Goal: Information Seeking & Learning: Check status

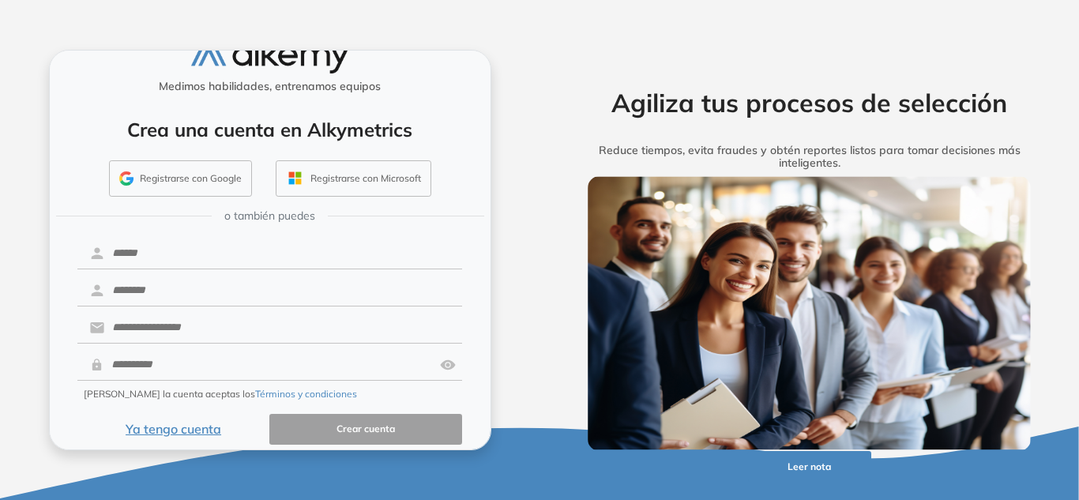
scroll to position [43, 0]
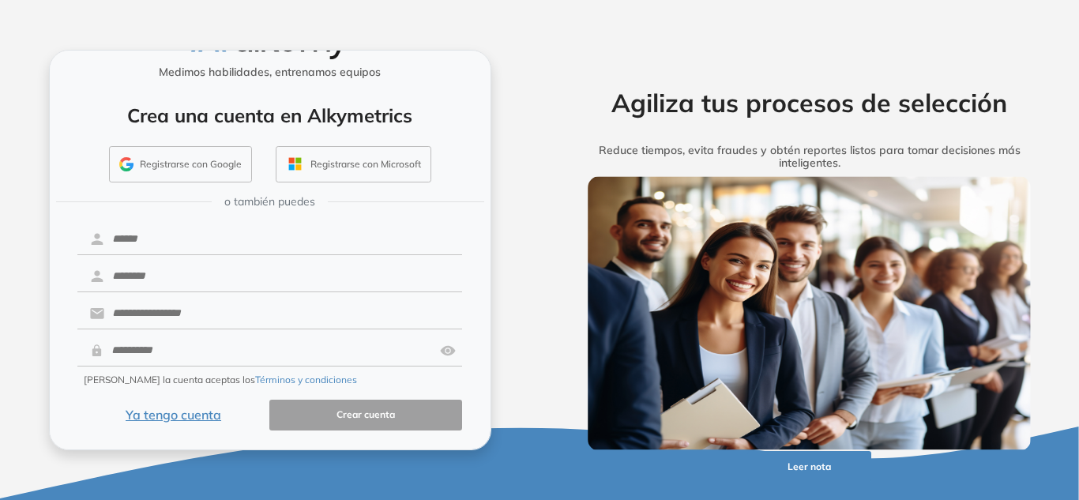
click at [160, 426] on button "Ya tengo cuenta" at bounding box center [173, 415] width 193 height 31
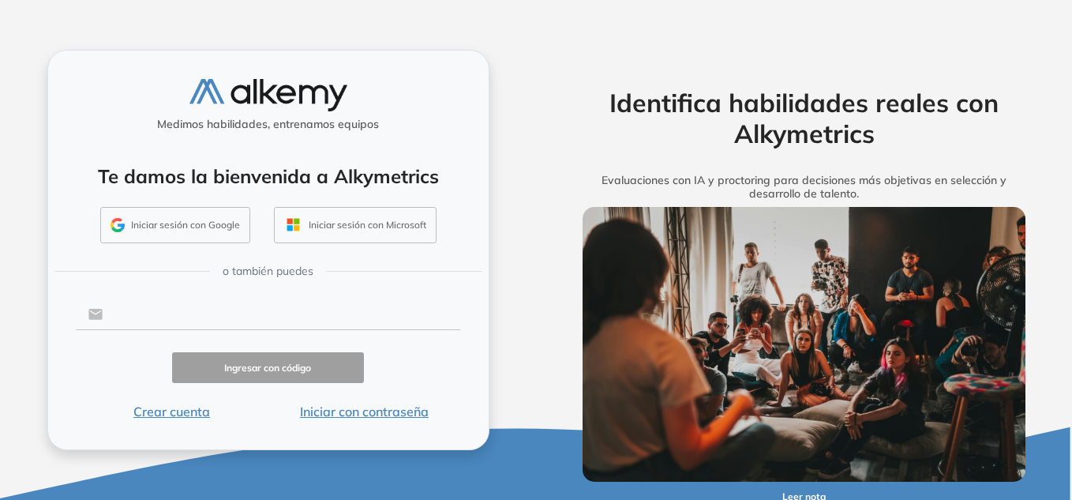
click at [208, 325] on input "text" at bounding box center [282, 314] width 358 height 30
type input "**********"
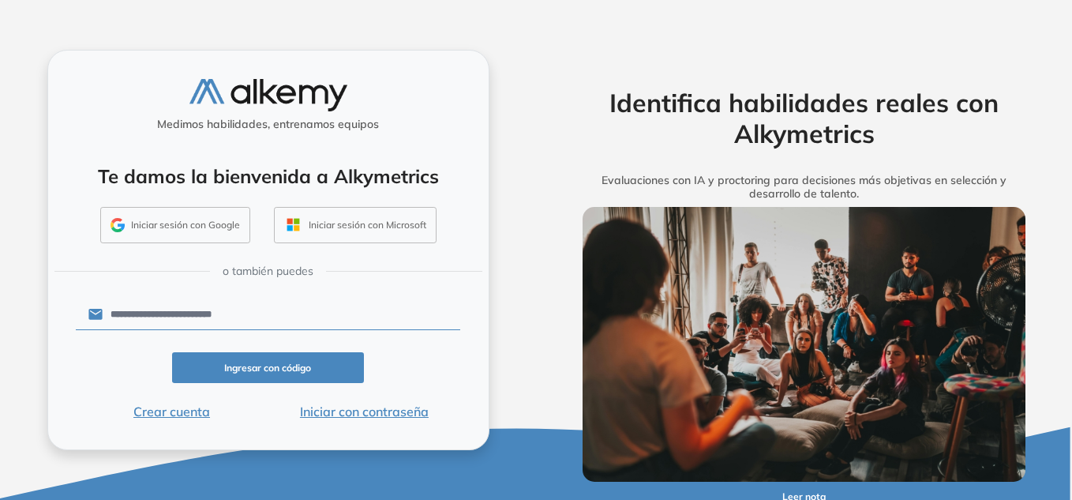
click at [343, 411] on button "Iniciar con contraseña" at bounding box center [364, 411] width 193 height 19
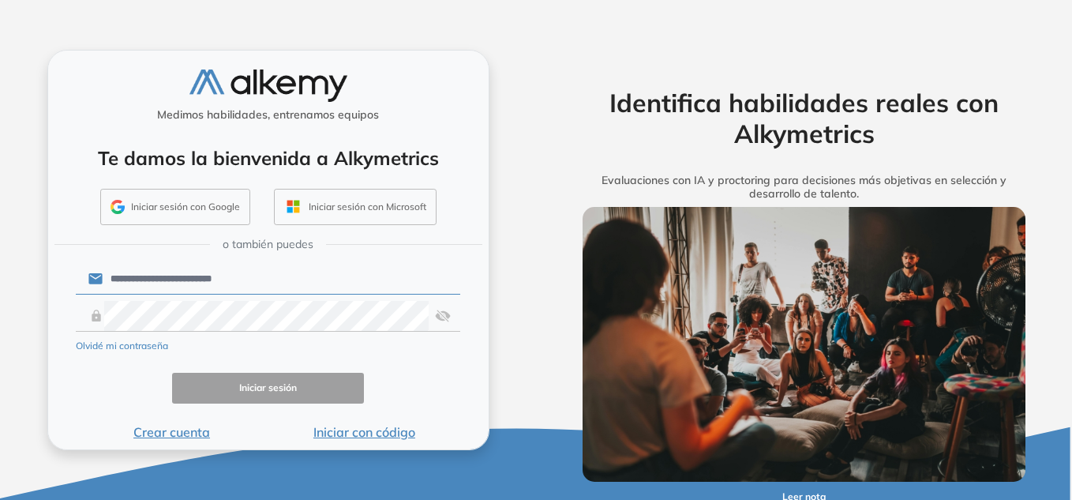
click at [299, 335] on div "Olvidé mi contraseña" at bounding box center [268, 344] width 385 height 19
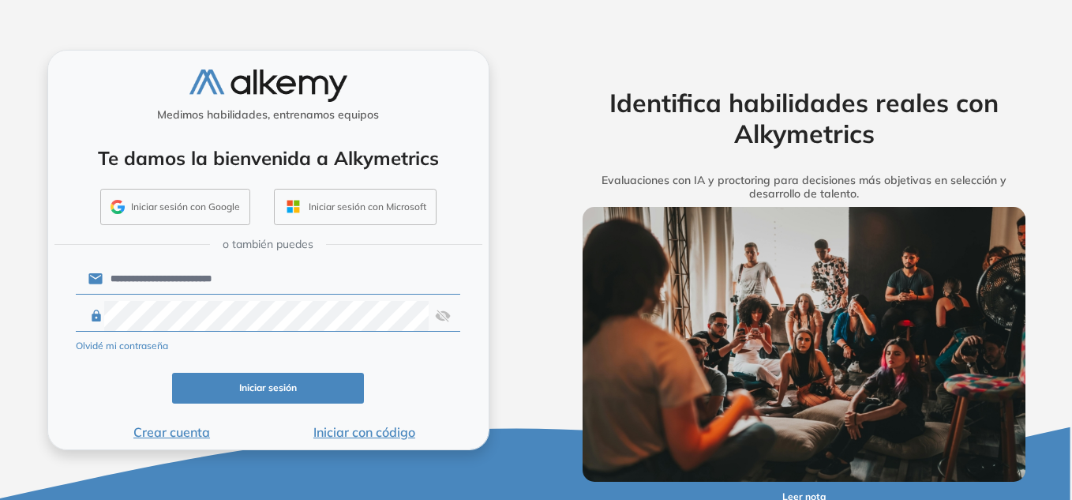
click button "Iniciar sesión" at bounding box center [268, 388] width 193 height 31
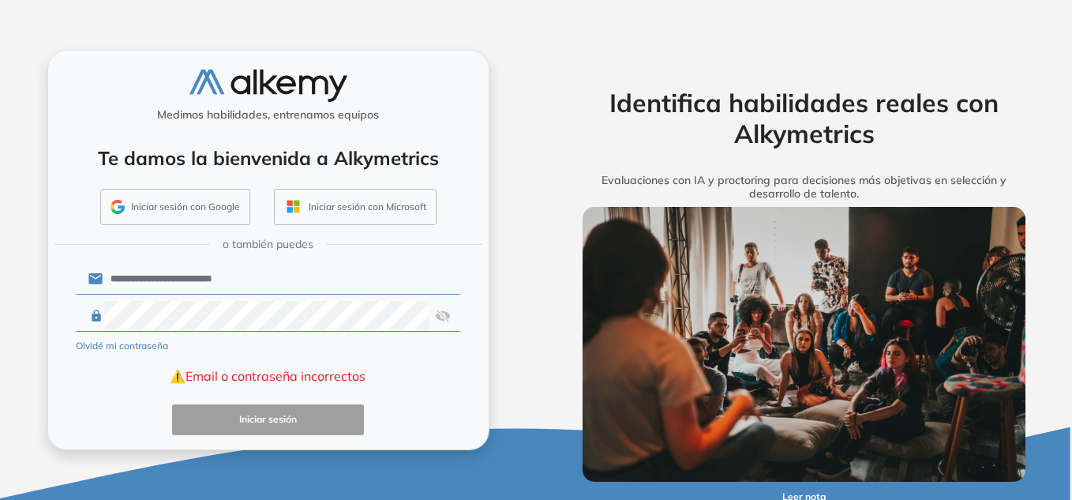
click at [443, 319] on img at bounding box center [443, 316] width 16 height 30
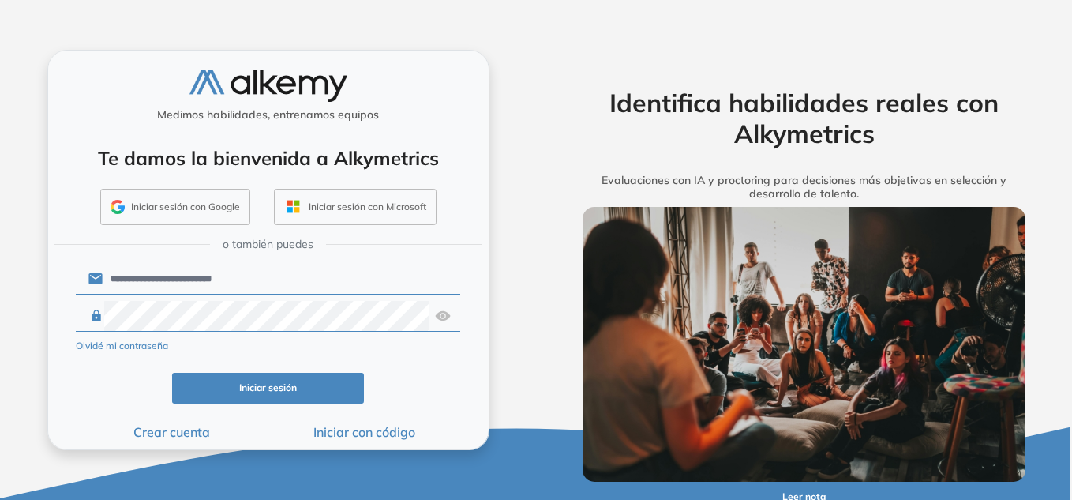
click at [277, 385] on button "Iniciar sesión" at bounding box center [268, 388] width 193 height 31
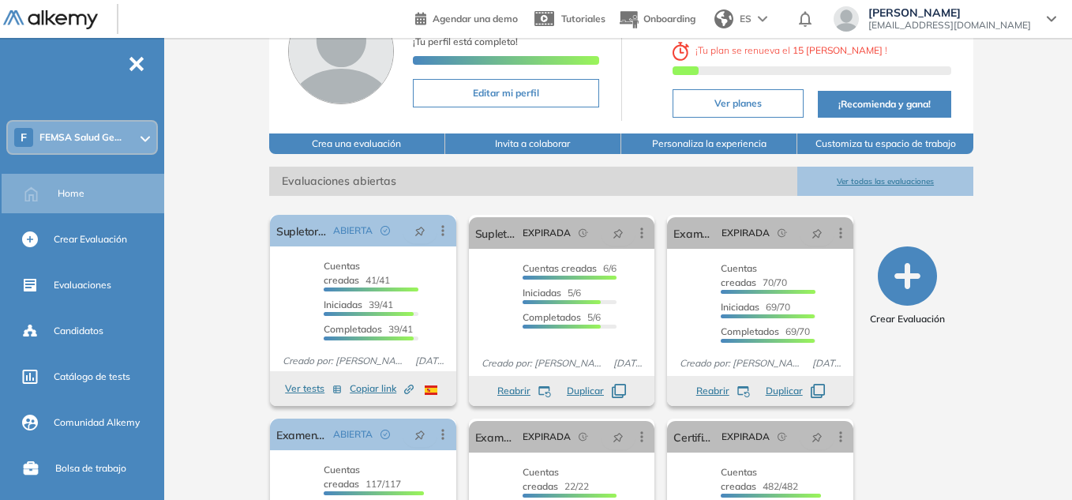
scroll to position [133, 0]
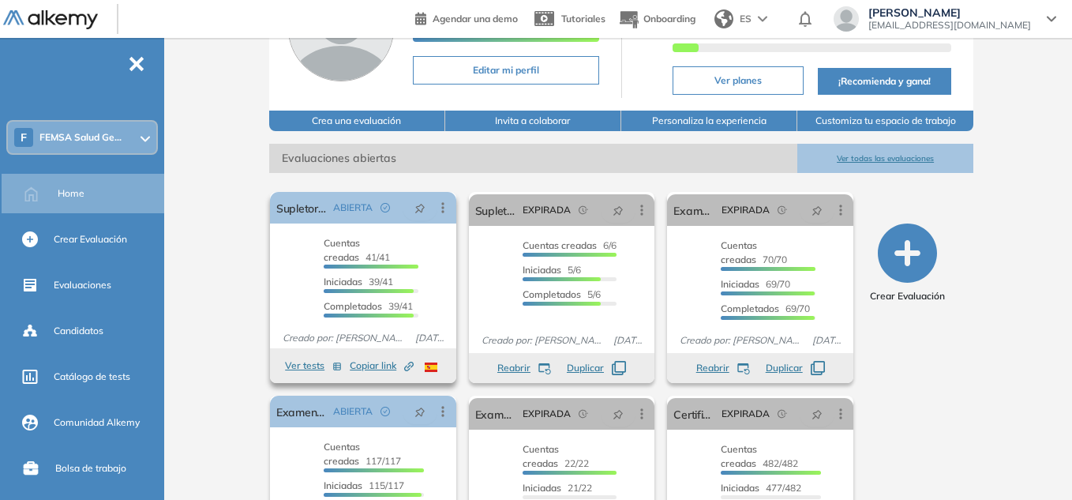
click at [436, 253] on div "Cuentas creadas 41/41 Prefiltrados 0/41 Iniciadas 39/41 Completados 39/41" at bounding box center [363, 277] width 186 height 82
click at [373, 366] on span "Copiar link Created by potrace 1.16, written by Peter Selinger 2001-2019" at bounding box center [382, 365] width 64 height 14
click at [1048, 16] on icon at bounding box center [1051, 19] width 9 height 6
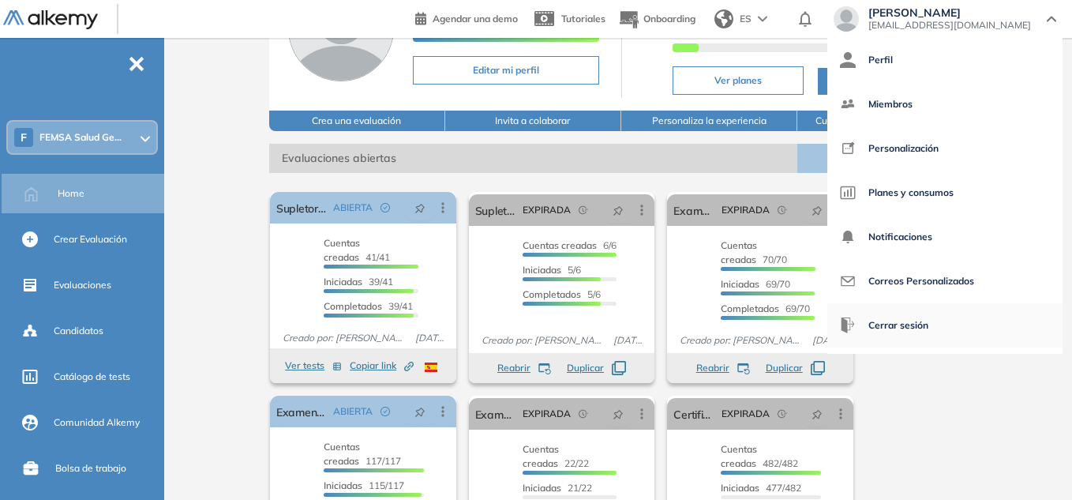
click at [929, 325] on span "Cerrar sesión" at bounding box center [899, 325] width 60 height 38
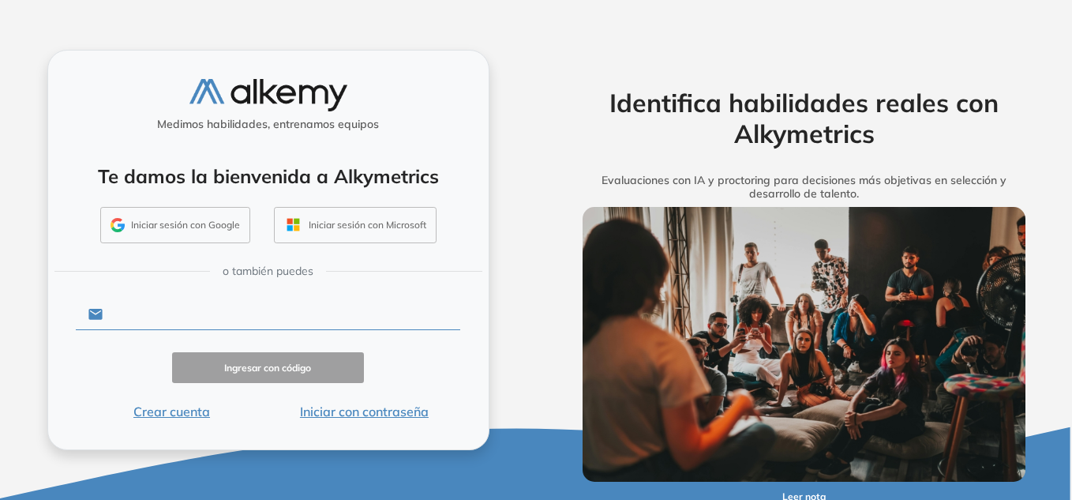
click at [190, 313] on input "text" at bounding box center [282, 314] width 358 height 30
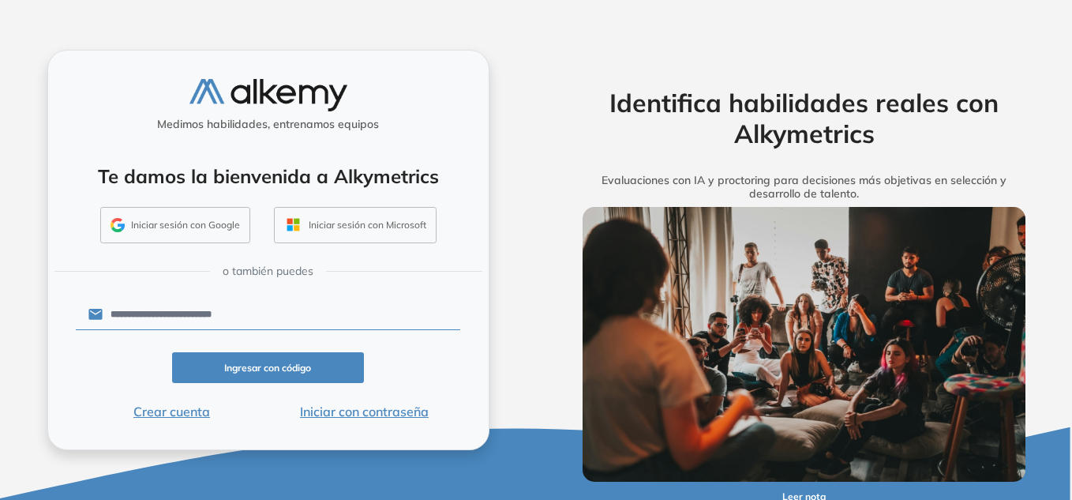
type input "**********"
click at [335, 406] on button "Iniciar con contraseña" at bounding box center [364, 411] width 193 height 19
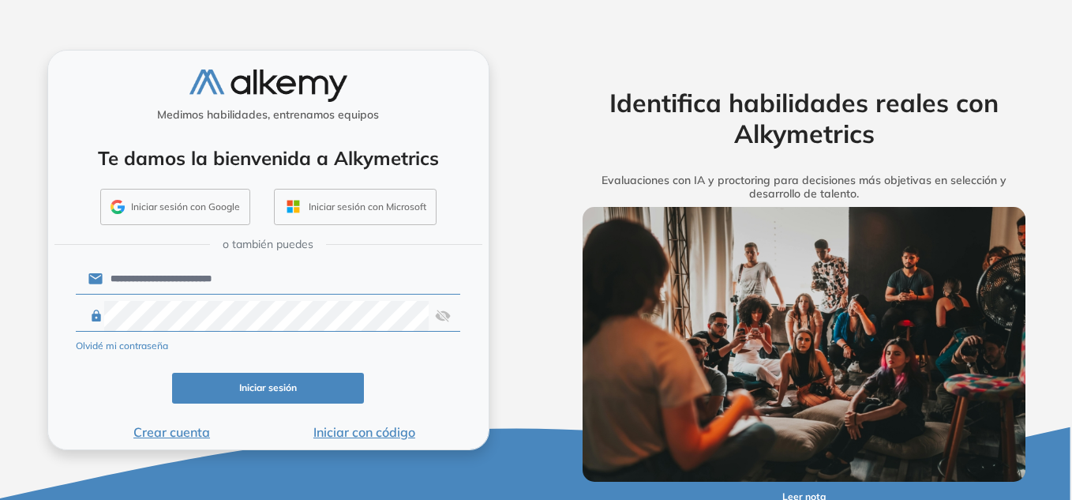
click button "Iniciar sesión" at bounding box center [268, 388] width 193 height 31
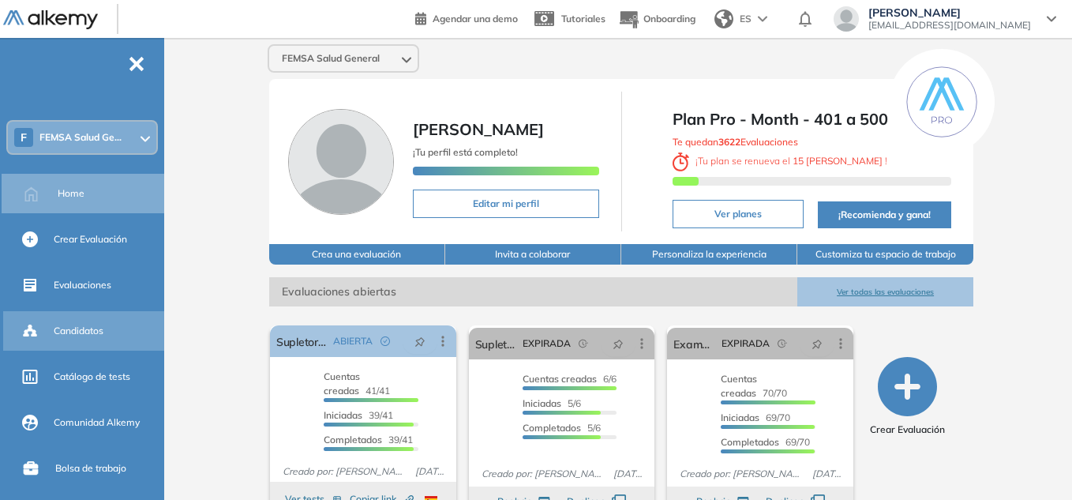
click at [92, 332] on span "Candidatos" at bounding box center [79, 331] width 50 height 14
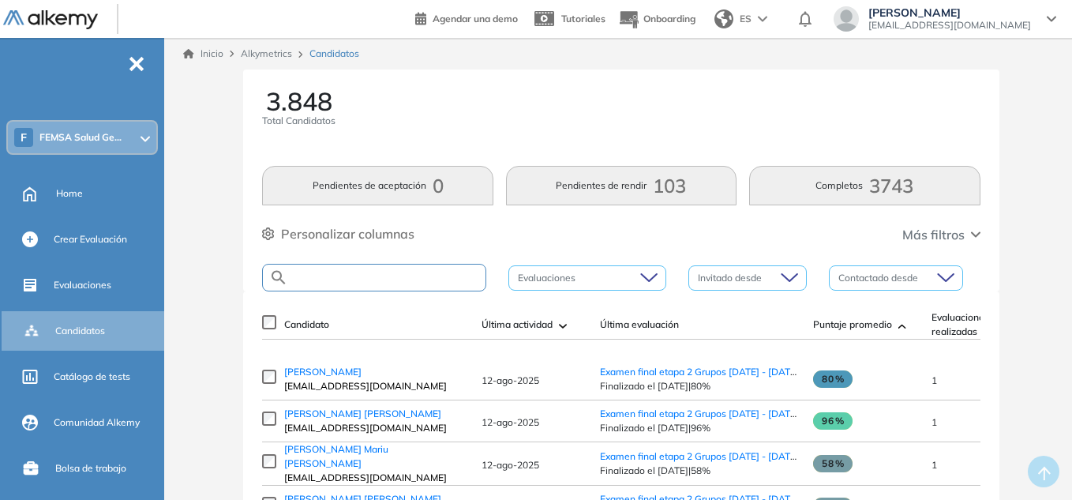
click at [342, 281] on input "text" at bounding box center [386, 278] width 197 height 12
paste input "**********"
type input "**********"
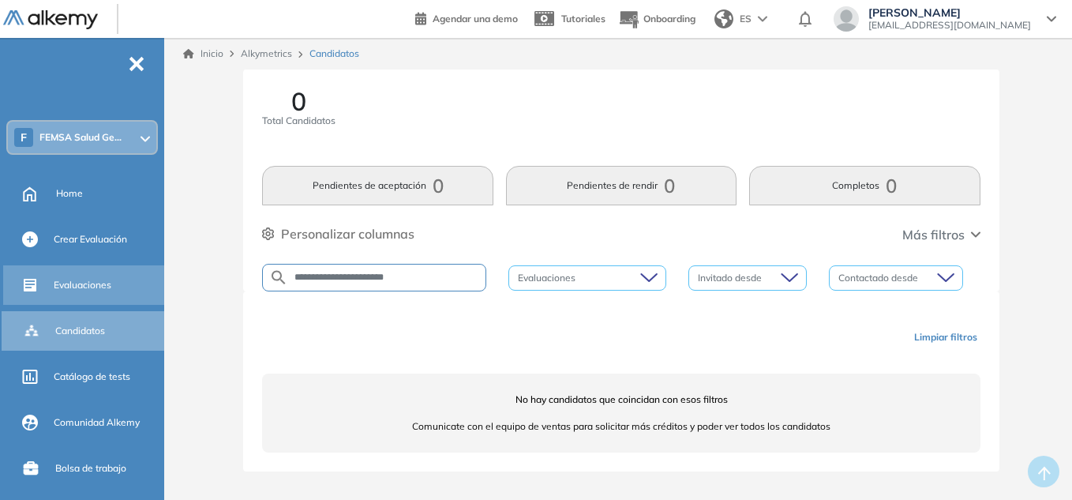
click at [114, 278] on div "Evaluaciones" at bounding box center [107, 285] width 107 height 27
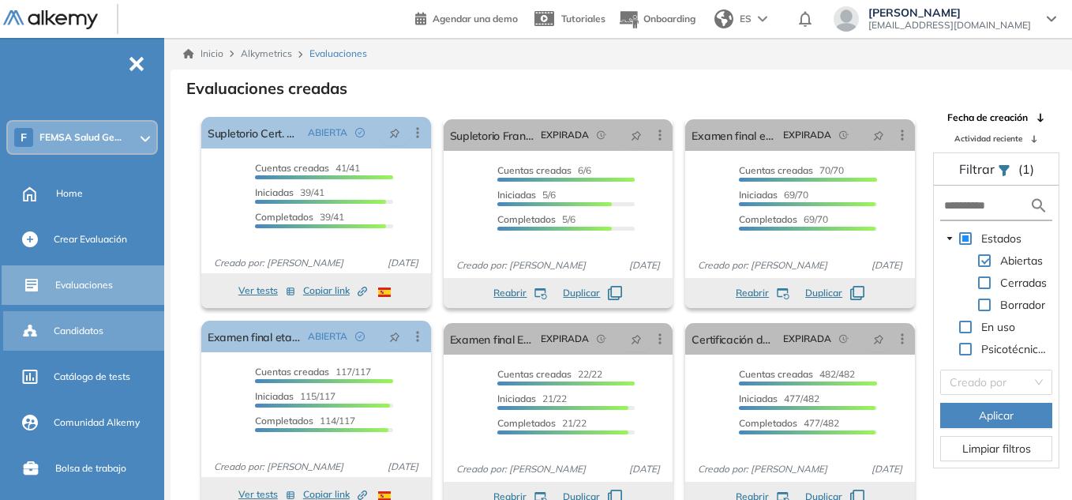
click at [90, 323] on div "Candidatos" at bounding box center [107, 330] width 107 height 27
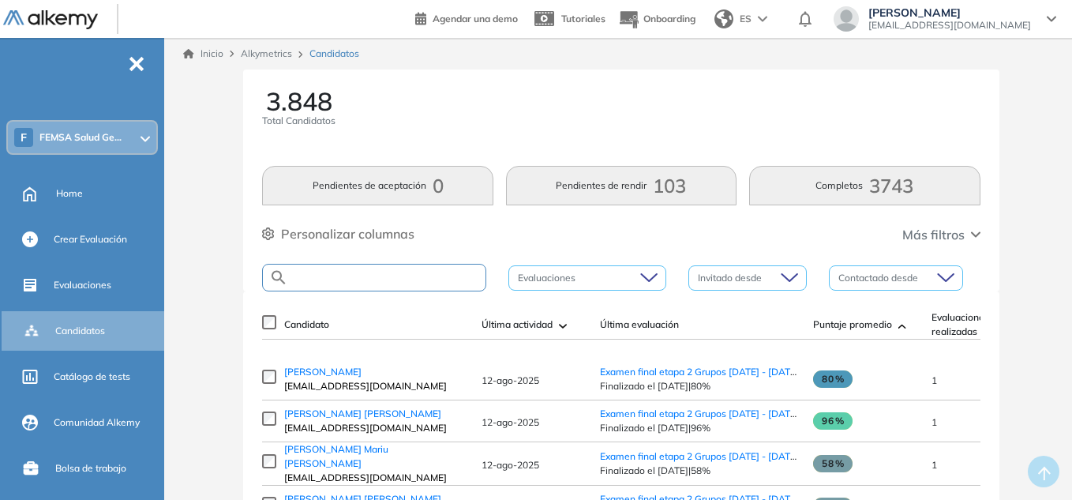
click at [355, 281] on input "text" at bounding box center [386, 278] width 197 height 12
paste input "**********"
type input "**********"
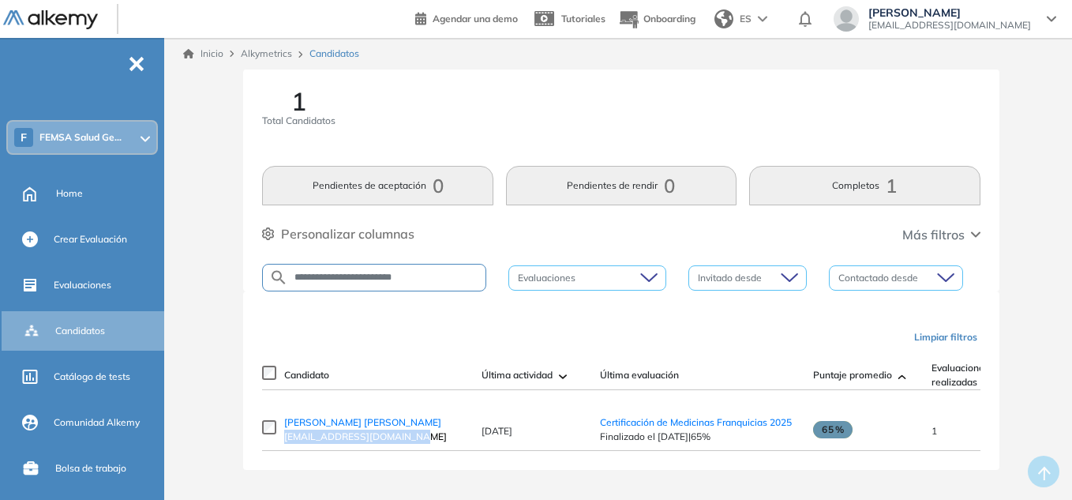
drag, startPoint x: 414, startPoint y: 439, endPoint x: 280, endPoint y: 441, distance: 133.5
click at [280, 441] on td "Bolaños Javier Milton Navarrete miljavanava88@hotmail.com" at bounding box center [374, 430] width 197 height 42
copy span "miljavanava88@hotmail.com"
click at [801, 93] on div "1 Total Candidatos" at bounding box center [621, 117] width 718 height 58
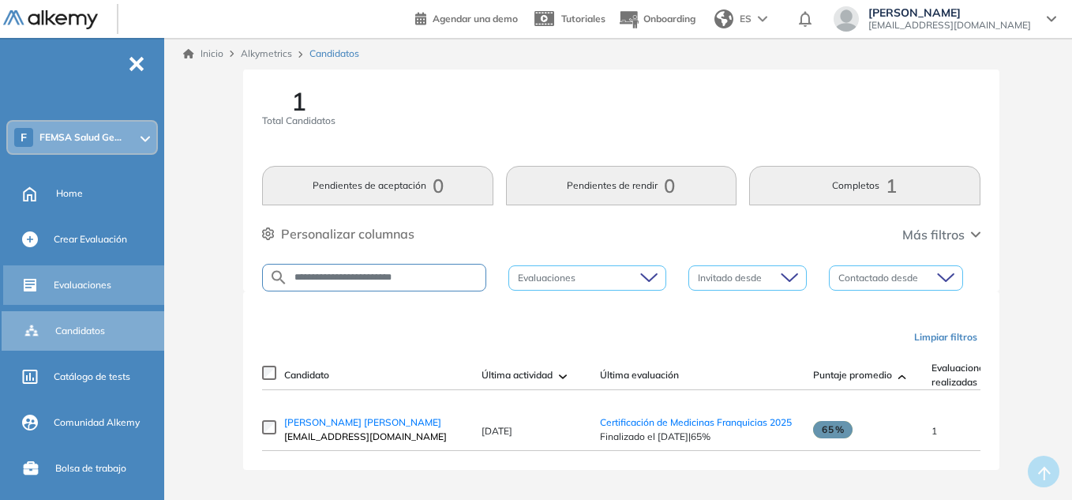
click at [92, 279] on span "Evaluaciones" at bounding box center [83, 285] width 58 height 14
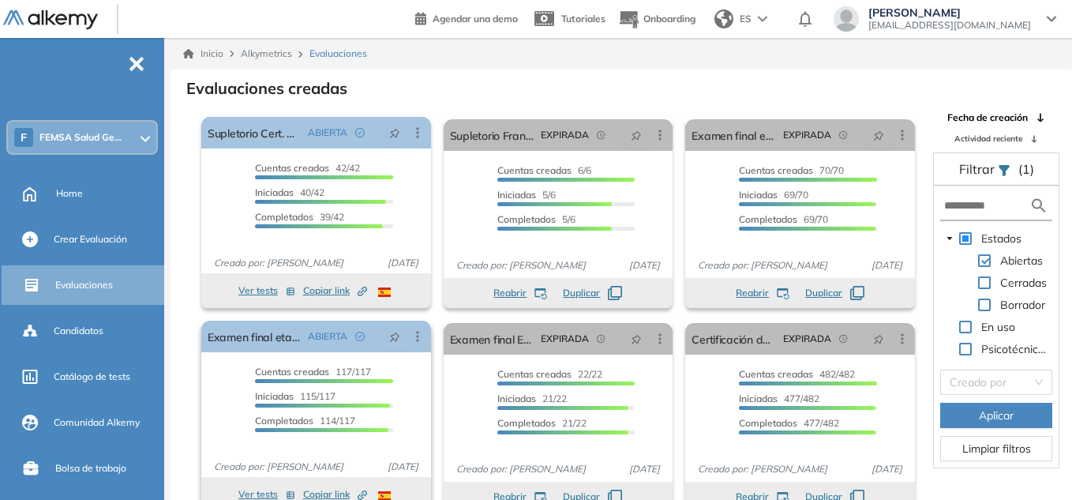
click at [411, 367] on div "Cuentas creadas 117/117 Prefiltrados 0/117 Iniciadas 115/117 Completados 114/117" at bounding box center [316, 406] width 230 height 82
click at [77, 279] on span "Evaluaciones" at bounding box center [84, 285] width 58 height 14
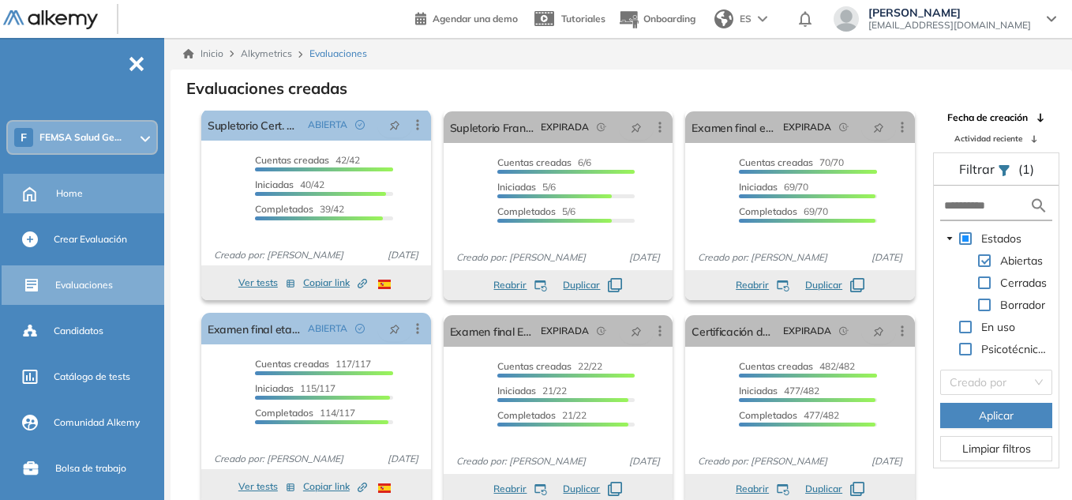
click at [77, 178] on div "Home" at bounding box center [85, 193] width 164 height 39
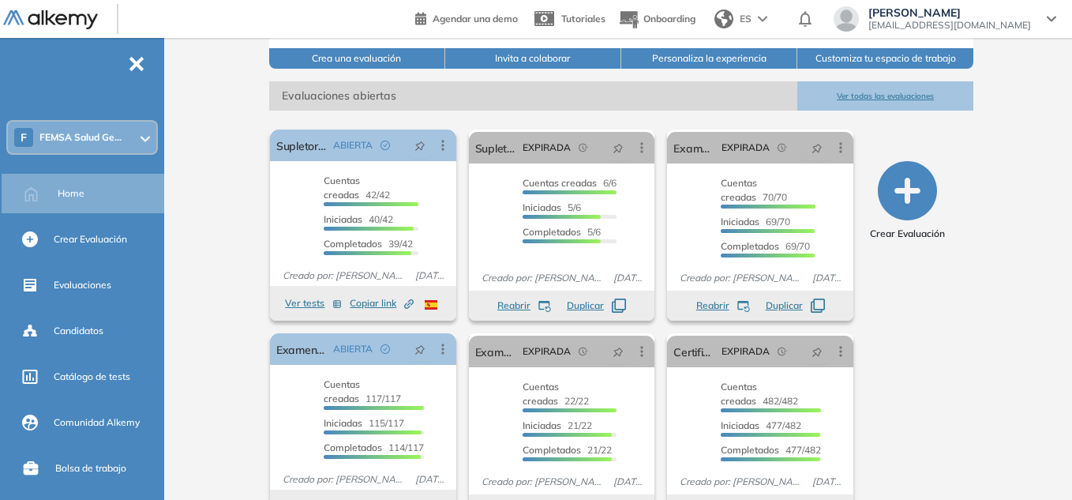
scroll to position [175, 0]
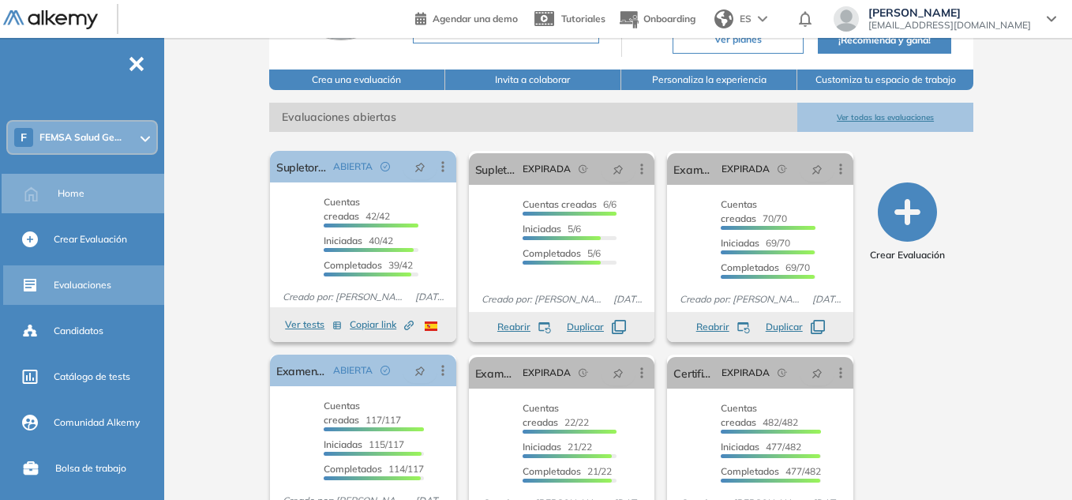
click at [73, 280] on span "Evaluaciones" at bounding box center [83, 285] width 58 height 14
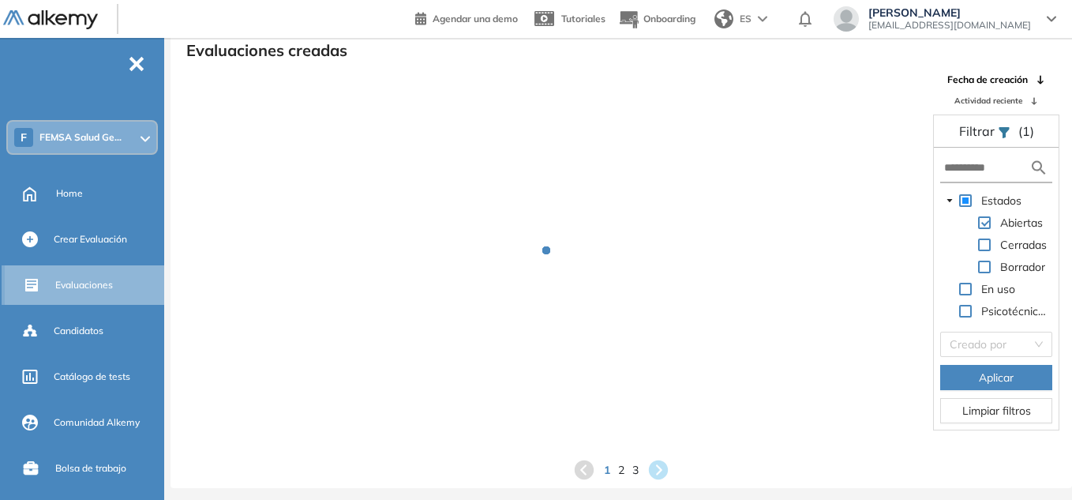
scroll to position [38, 0]
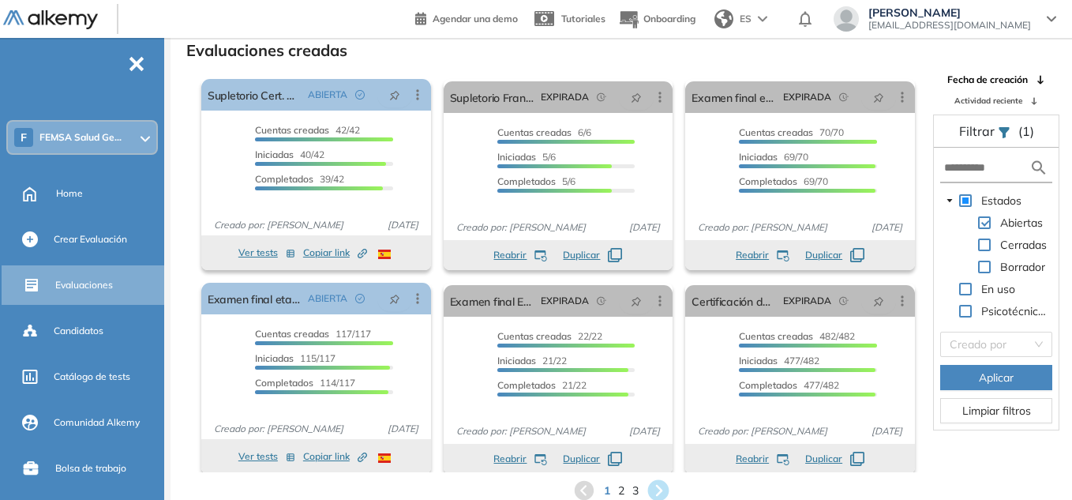
click at [653, 487] on icon at bounding box center [658, 490] width 21 height 21
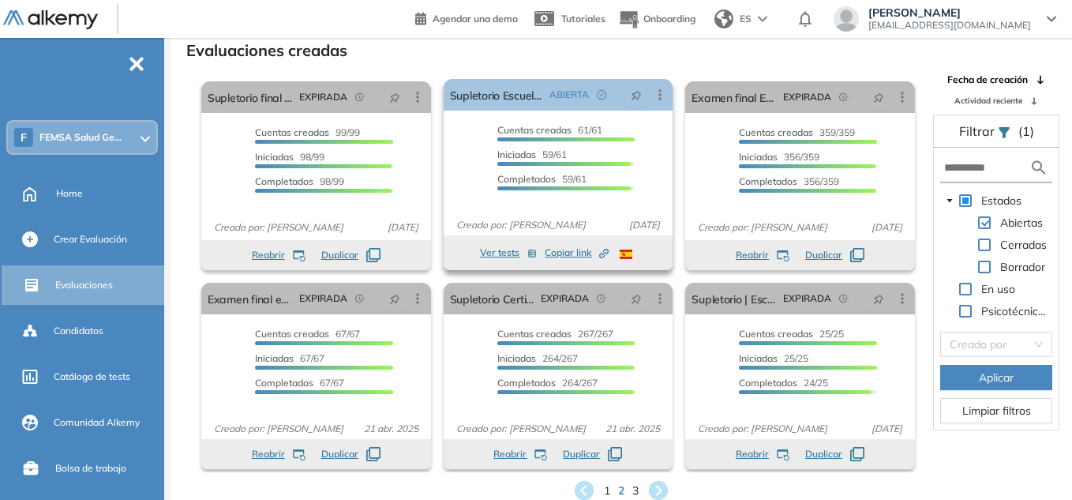
click at [651, 157] on div "Cuentas creadas 61/61 Prefiltrados 0/61 Iniciadas 59/61 Completados 59/61" at bounding box center [559, 164] width 230 height 82
click at [658, 490] on icon at bounding box center [658, 490] width 21 height 21
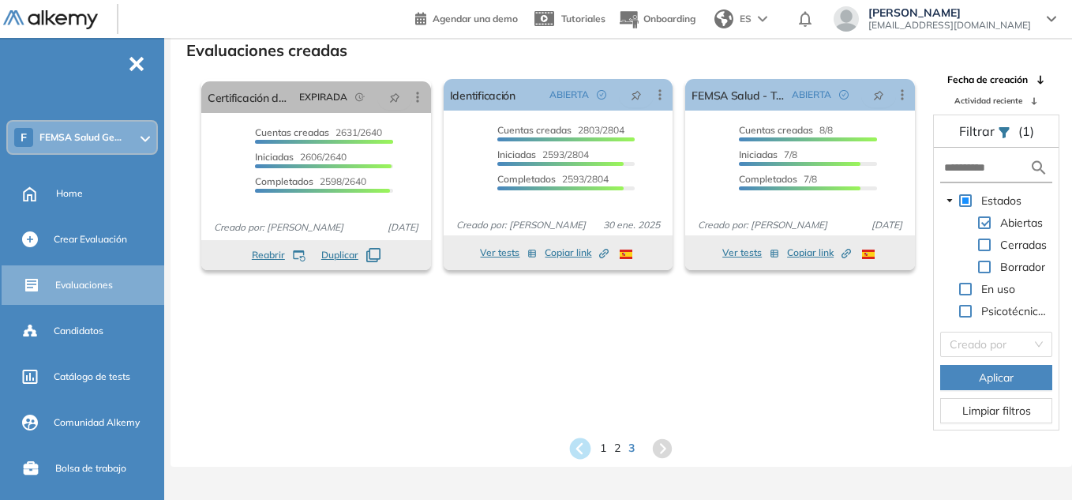
click at [578, 441] on icon at bounding box center [580, 447] width 21 height 21
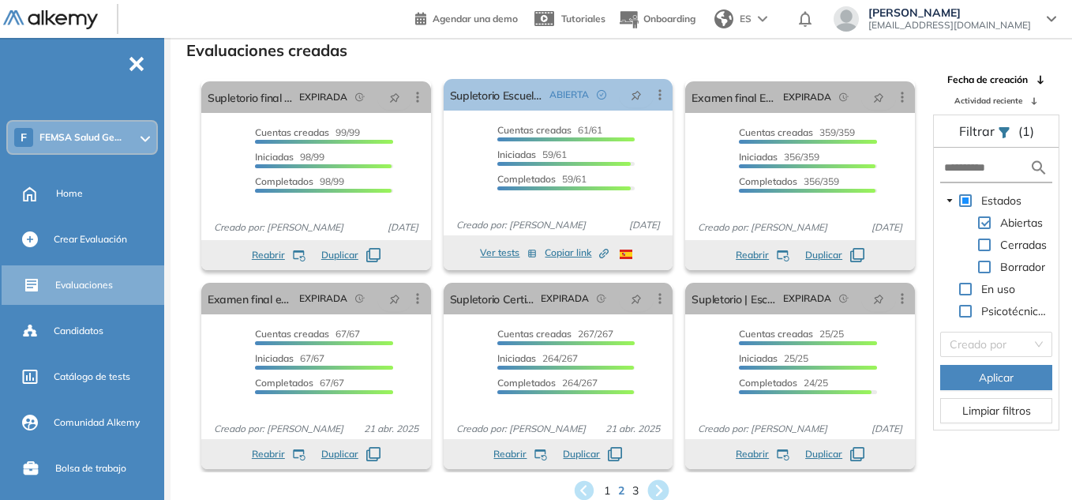
click at [656, 489] on icon at bounding box center [658, 490] width 21 height 21
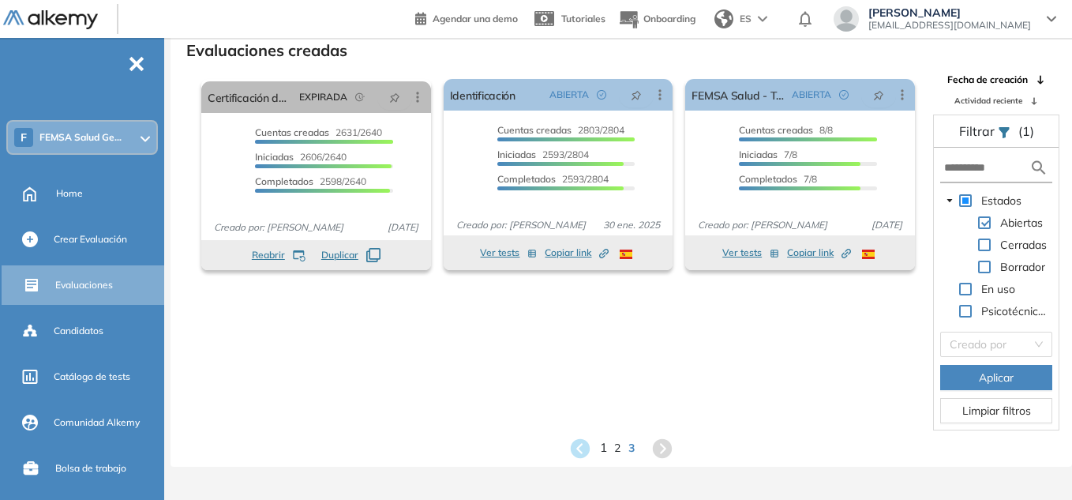
click at [605, 445] on span "1" at bounding box center [603, 448] width 7 height 18
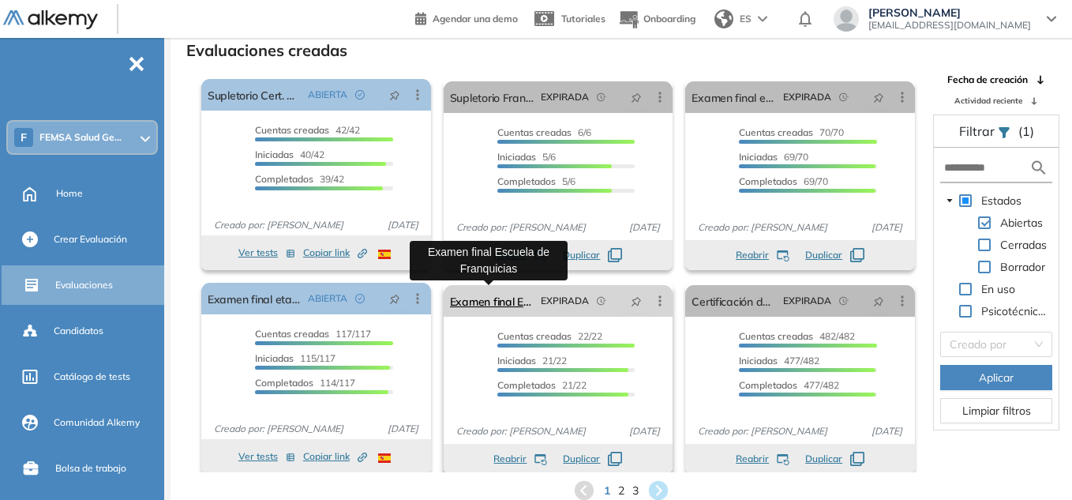
click at [504, 301] on link "Examen final Escuela de Franquicias" at bounding box center [492, 301] width 85 height 32
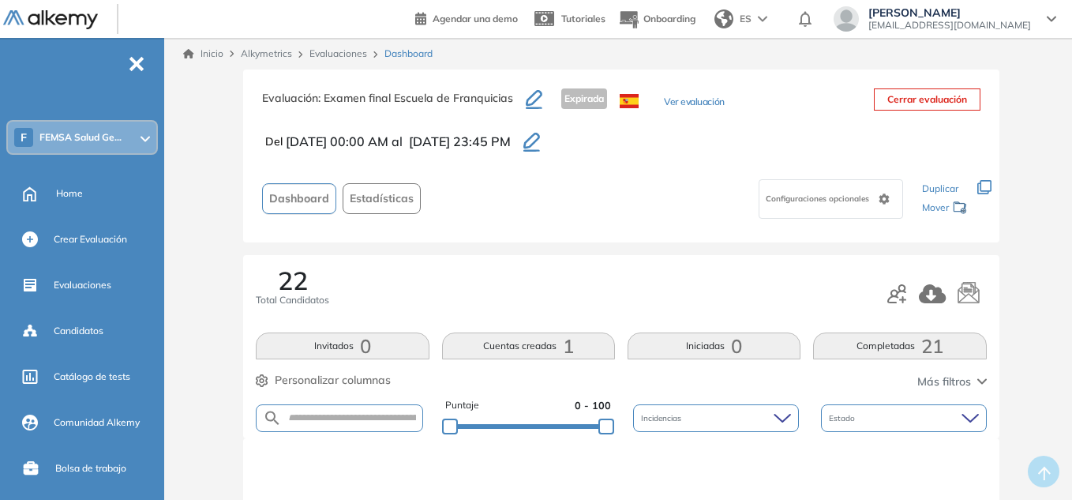
click at [540, 140] on icon "button" at bounding box center [532, 141] width 17 height 16
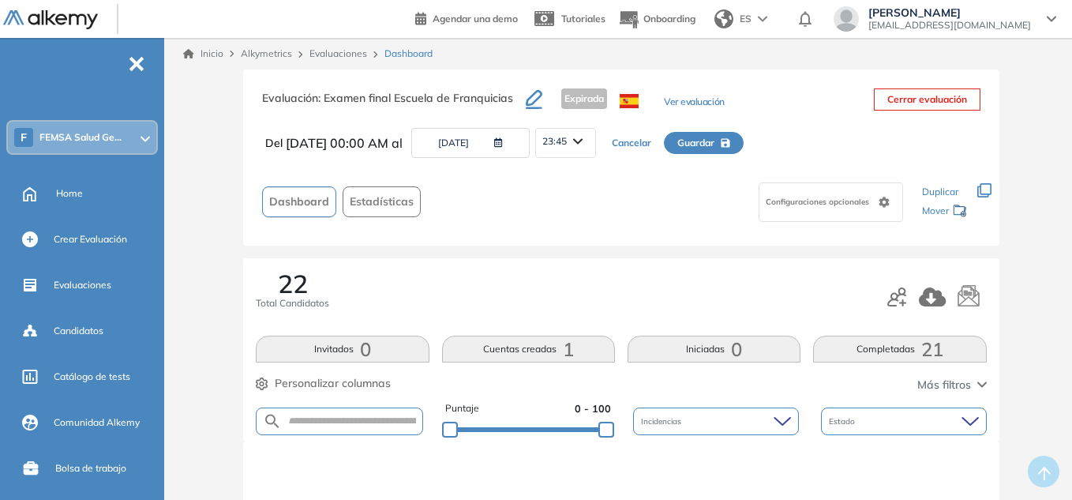
click at [530, 144] on button "22/07/2025" at bounding box center [470, 143] width 118 height 30
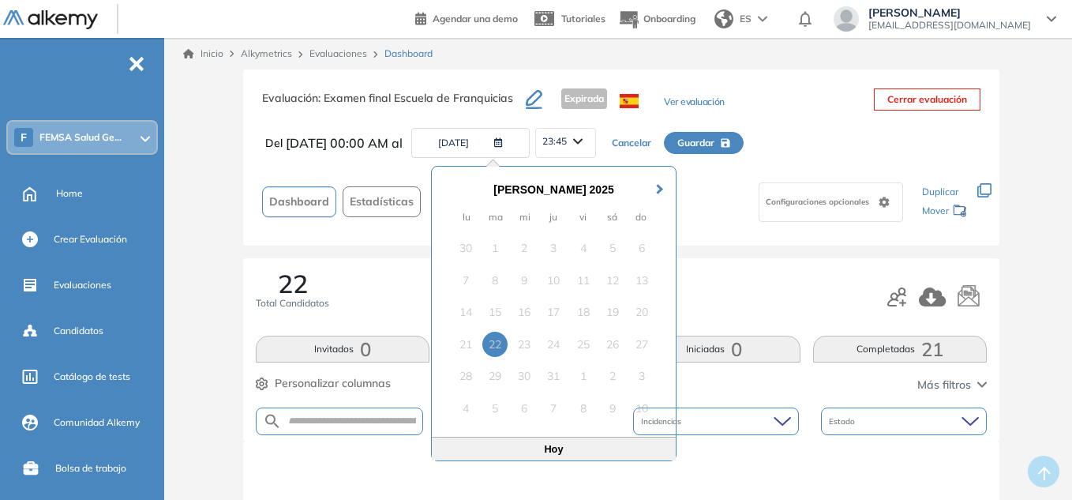
click at [713, 185] on div "Configuraciones opcionales" at bounding box center [668, 202] width 482 height 50
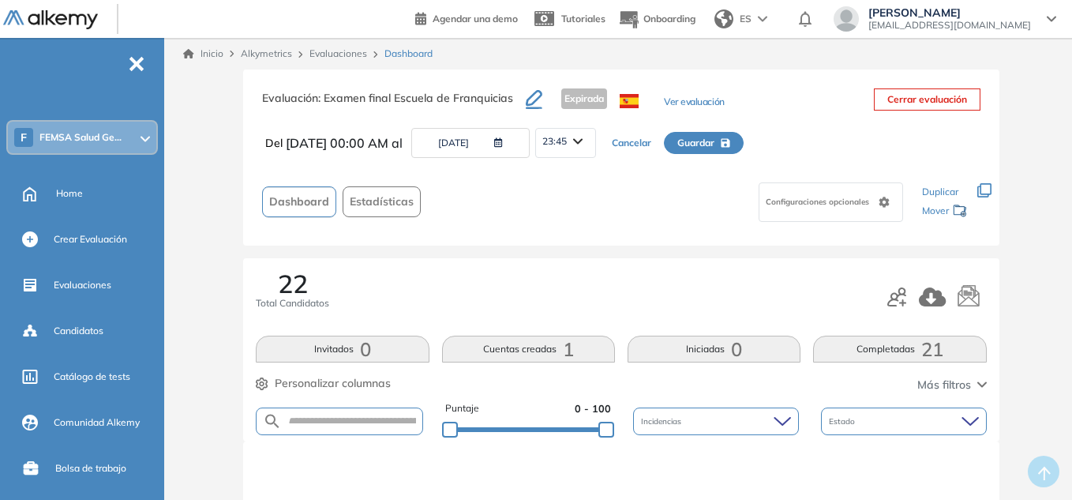
click at [530, 141] on button "22/07/2025" at bounding box center [470, 143] width 118 height 30
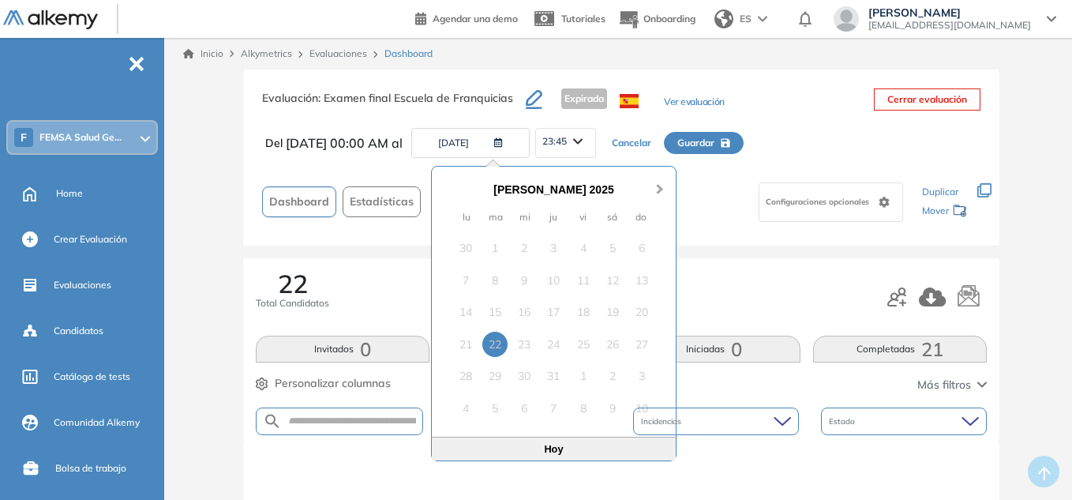
click at [660, 191] on span "Next Month" at bounding box center [660, 180] width 0 height 24
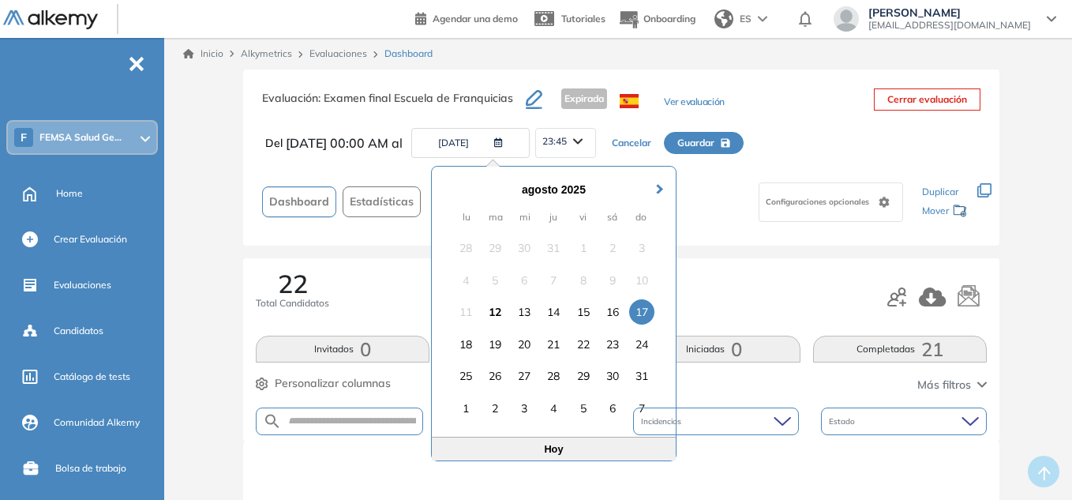
click at [641, 310] on div "17" at bounding box center [641, 311] width 25 height 25
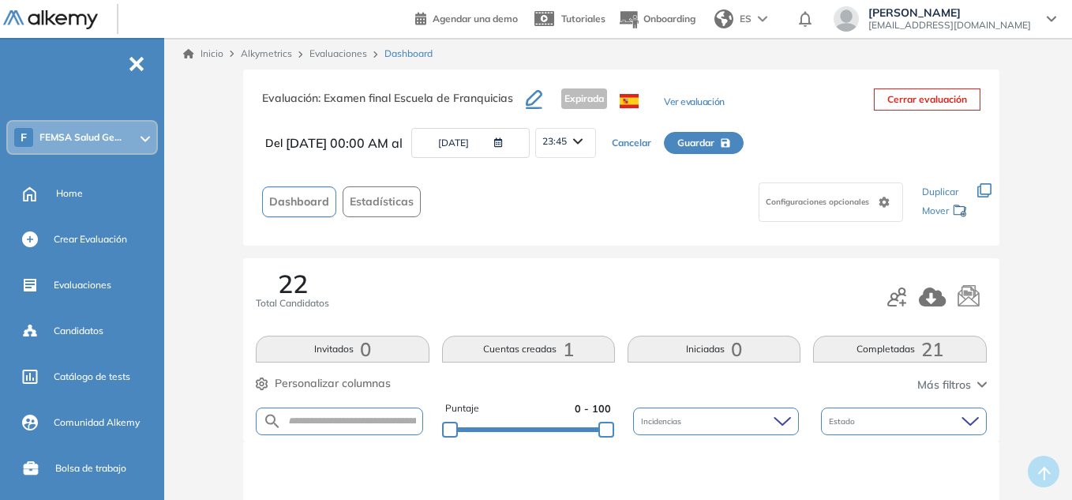
click at [715, 148] on span "Guardar" at bounding box center [696, 143] width 37 height 14
type input "**********"
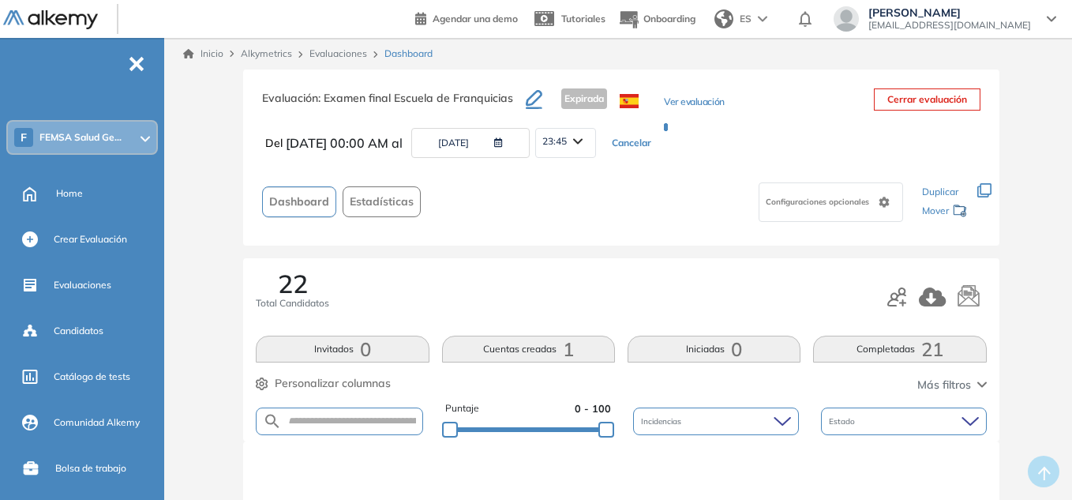
type input "**********"
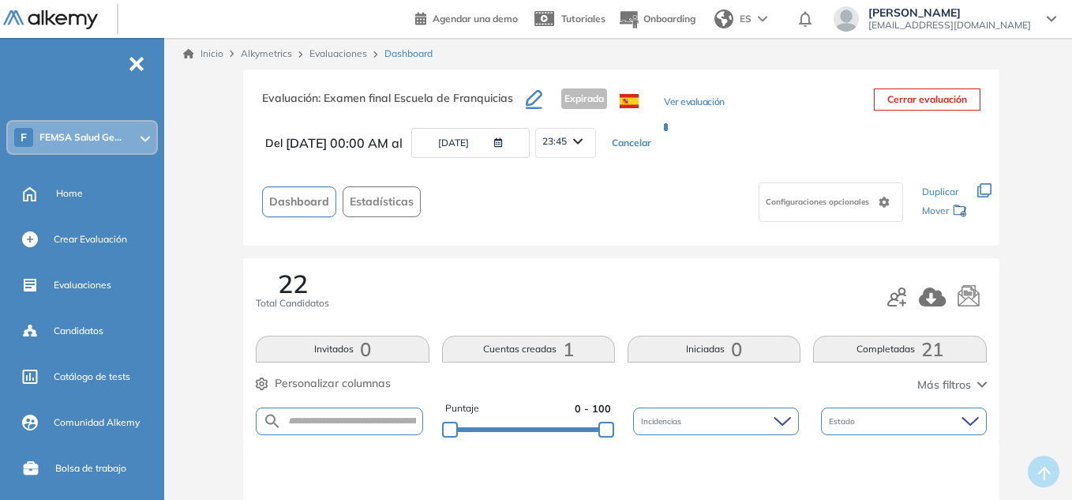
type input "**********"
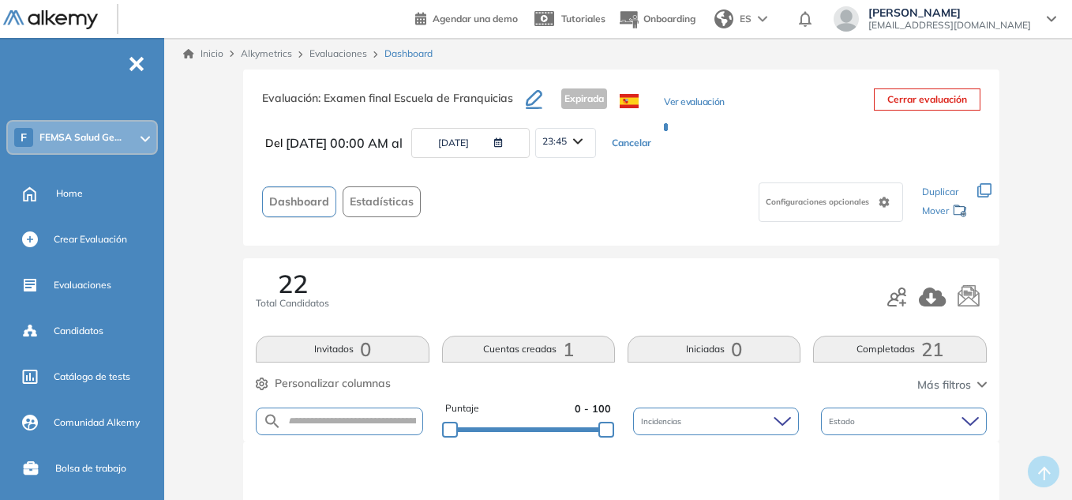
type input "**********"
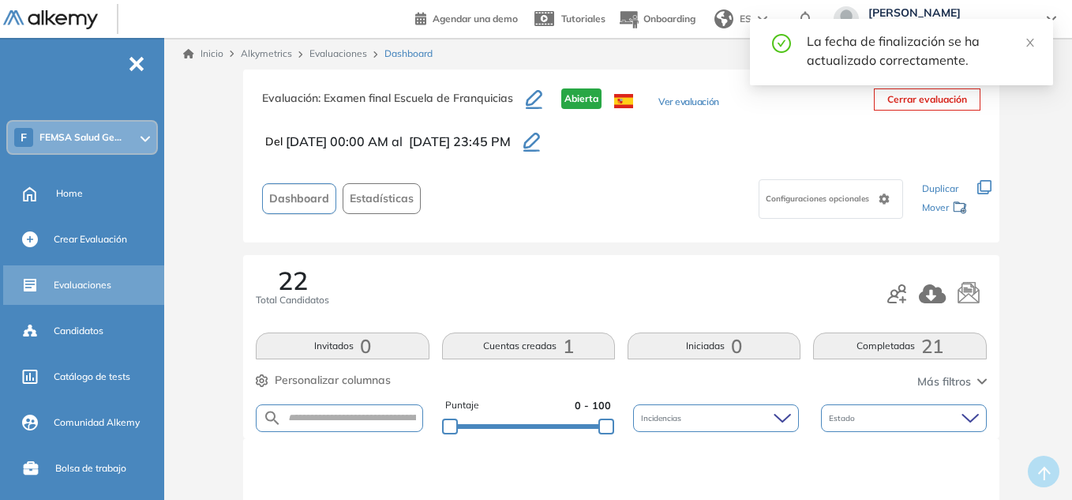
click at [85, 280] on span "Evaluaciones" at bounding box center [83, 285] width 58 height 14
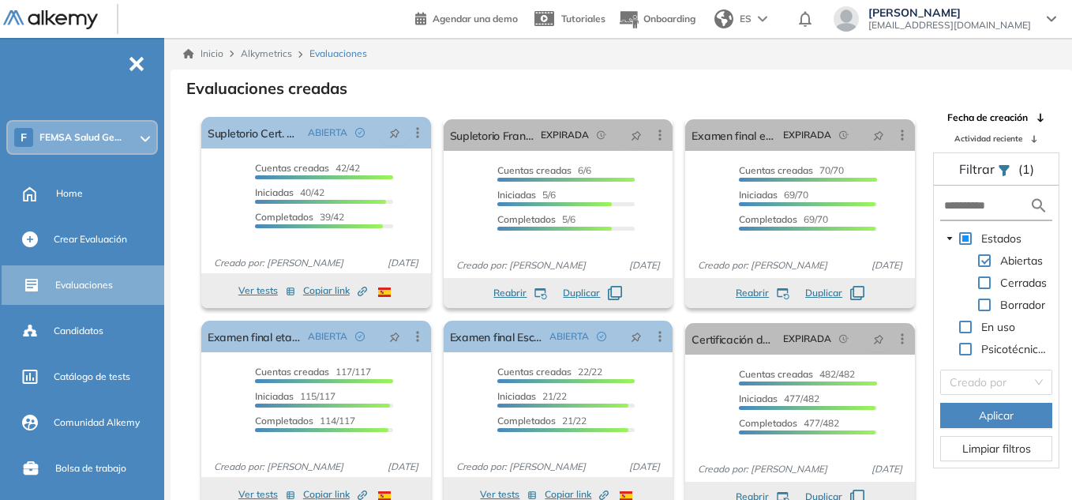
scroll to position [8, 0]
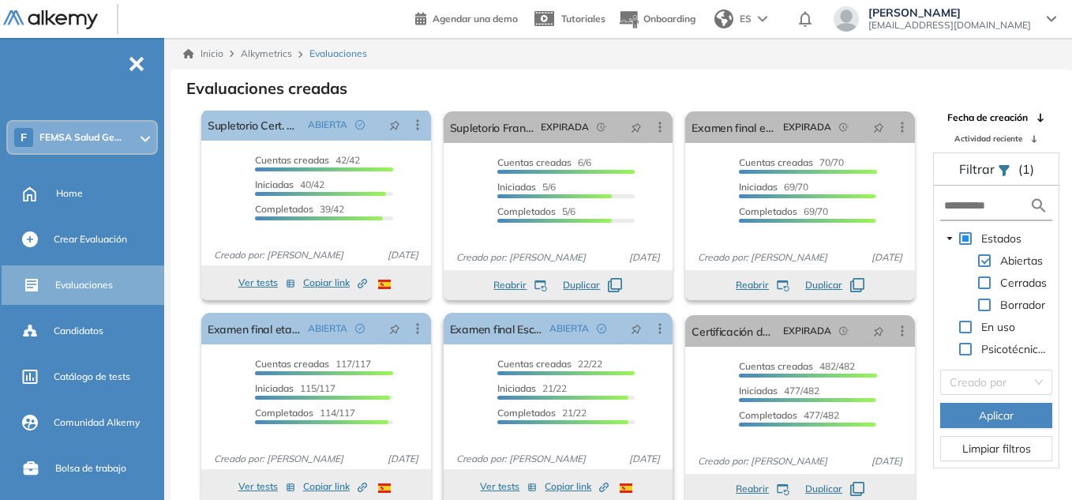
click at [640, 414] on div "Cuentas creadas 22/22 Prefiltrados 0/22 Iniciadas 21/22 Completados 21/22" at bounding box center [559, 398] width 230 height 82
click at [577, 488] on span "Copiar link Created by potrace 1.16, written by Peter Selinger 2001-2019" at bounding box center [577, 486] width 64 height 14
click at [572, 482] on span "Copiar link Created by potrace 1.16, written by Peter Selinger 2001-2019" at bounding box center [577, 486] width 64 height 14
click at [651, 405] on div "Cuentas creadas 22/22 Prefiltrados 0/22 Iniciadas 21/22 Completados 21/22" at bounding box center [559, 398] width 230 height 82
